Goal: Contribute content

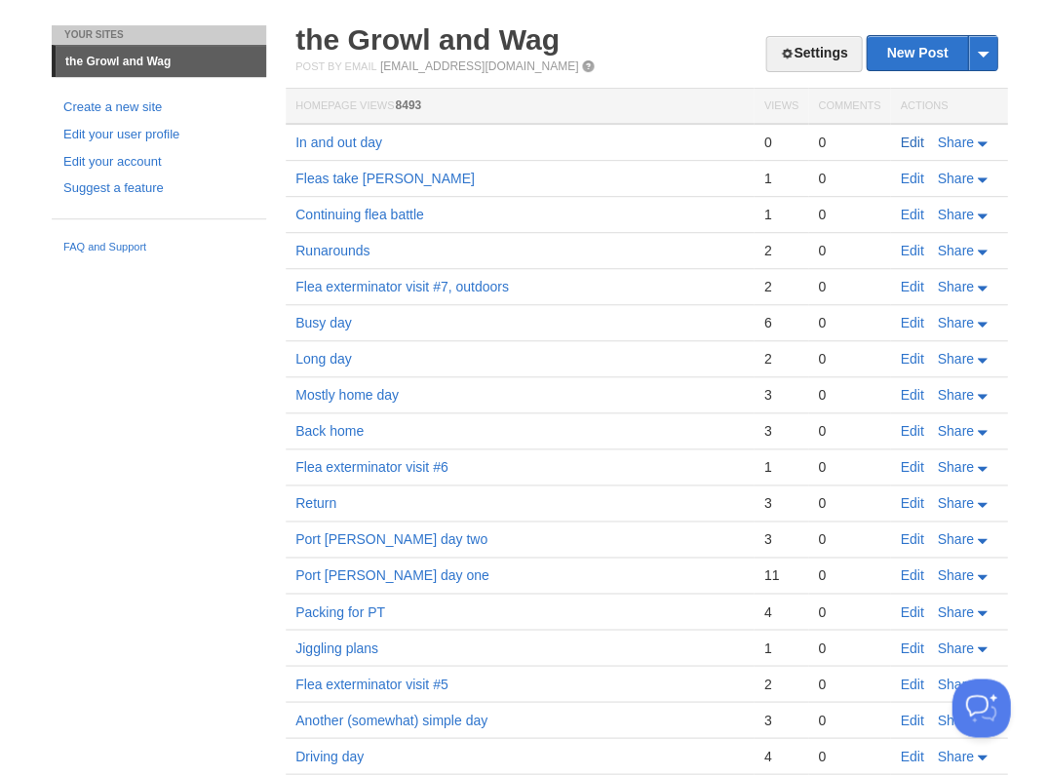
click at [910, 140] on link "Edit" at bounding box center [911, 142] width 23 height 16
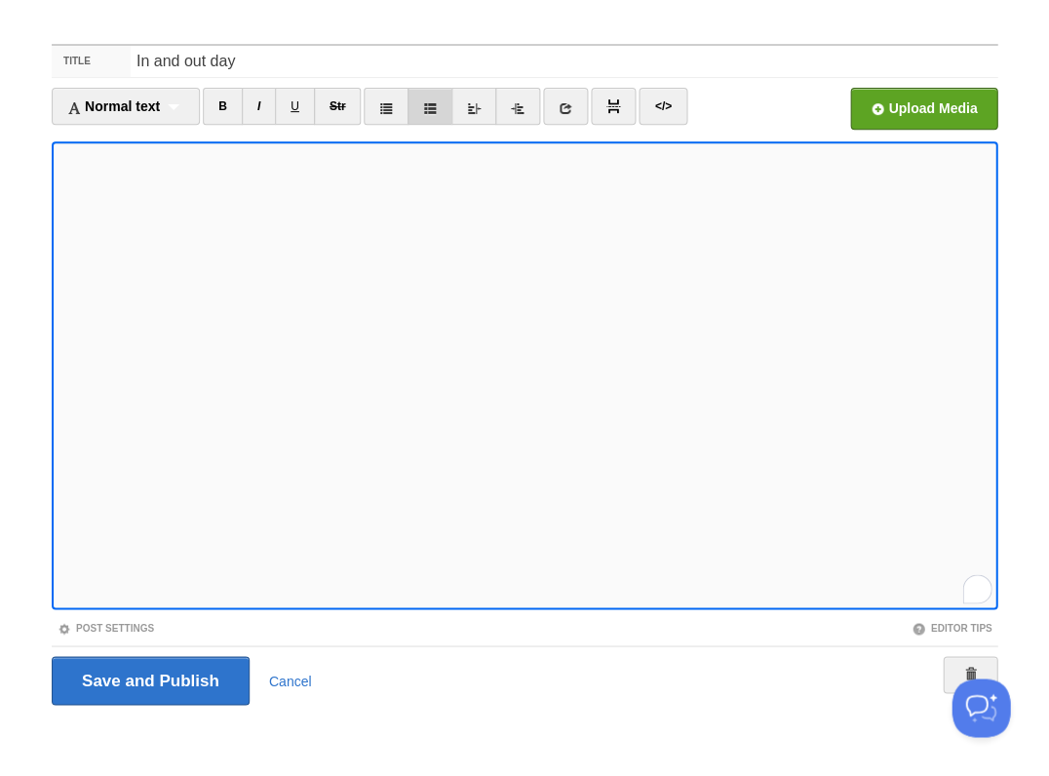
scroll to position [442, 0]
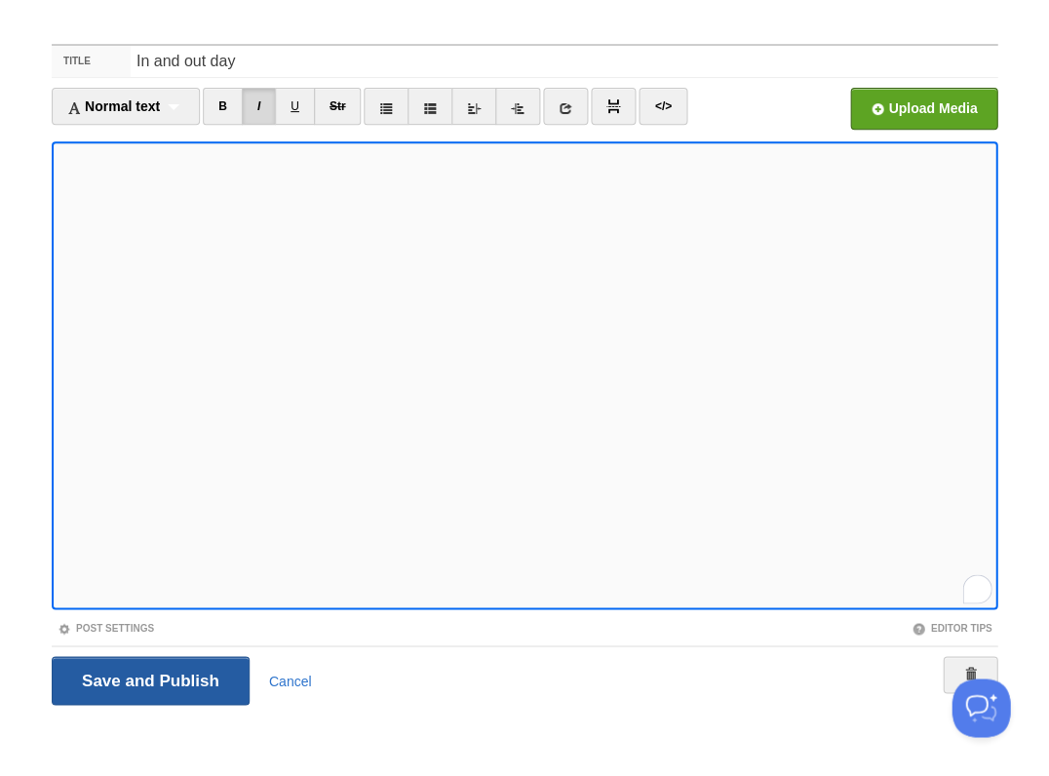
click at [148, 677] on input "Save and Publish" at bounding box center [151, 680] width 198 height 49
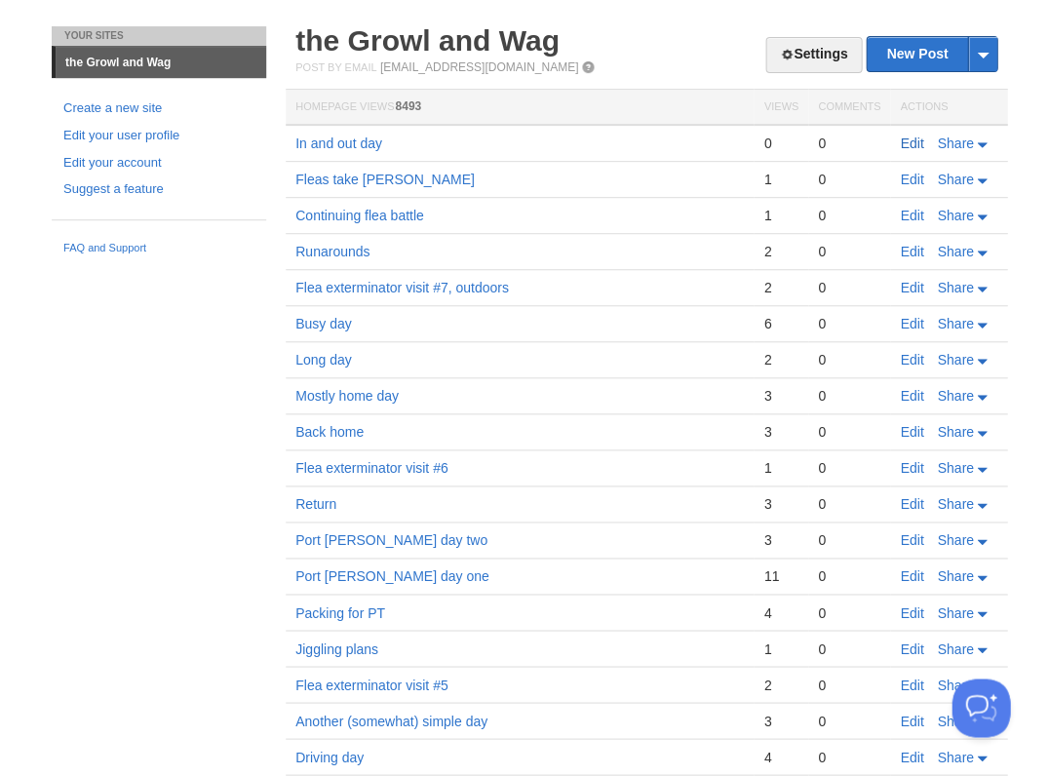
click at [912, 141] on link "Edit" at bounding box center [911, 143] width 23 height 16
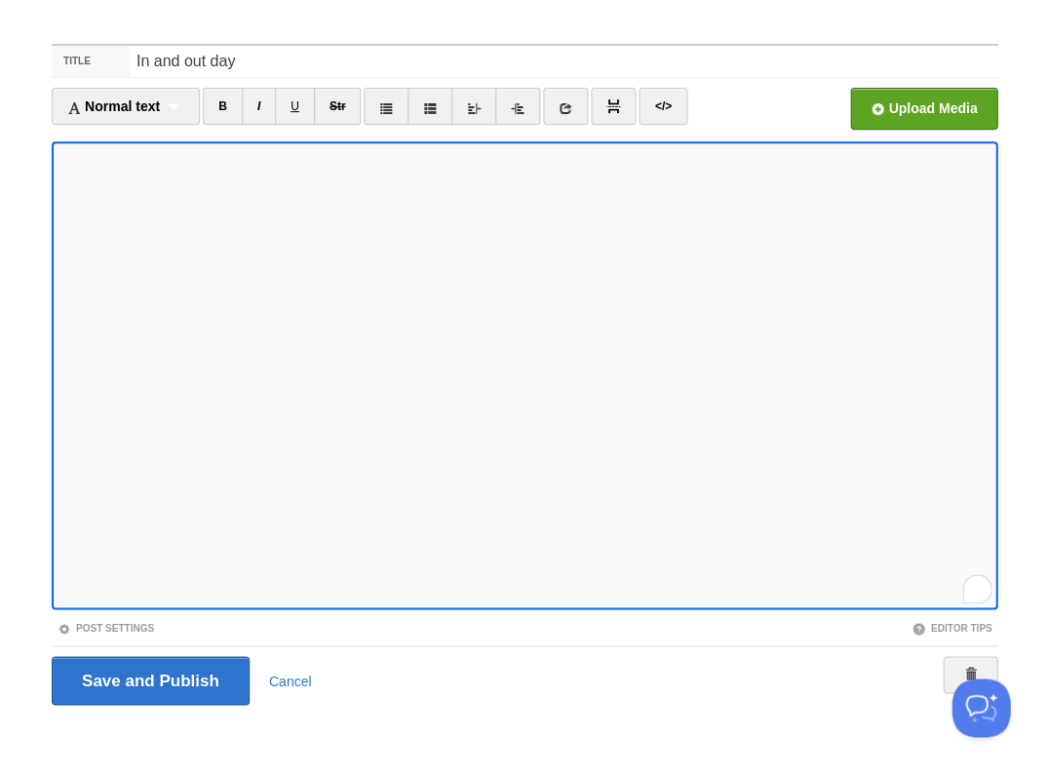
scroll to position [442, 0]
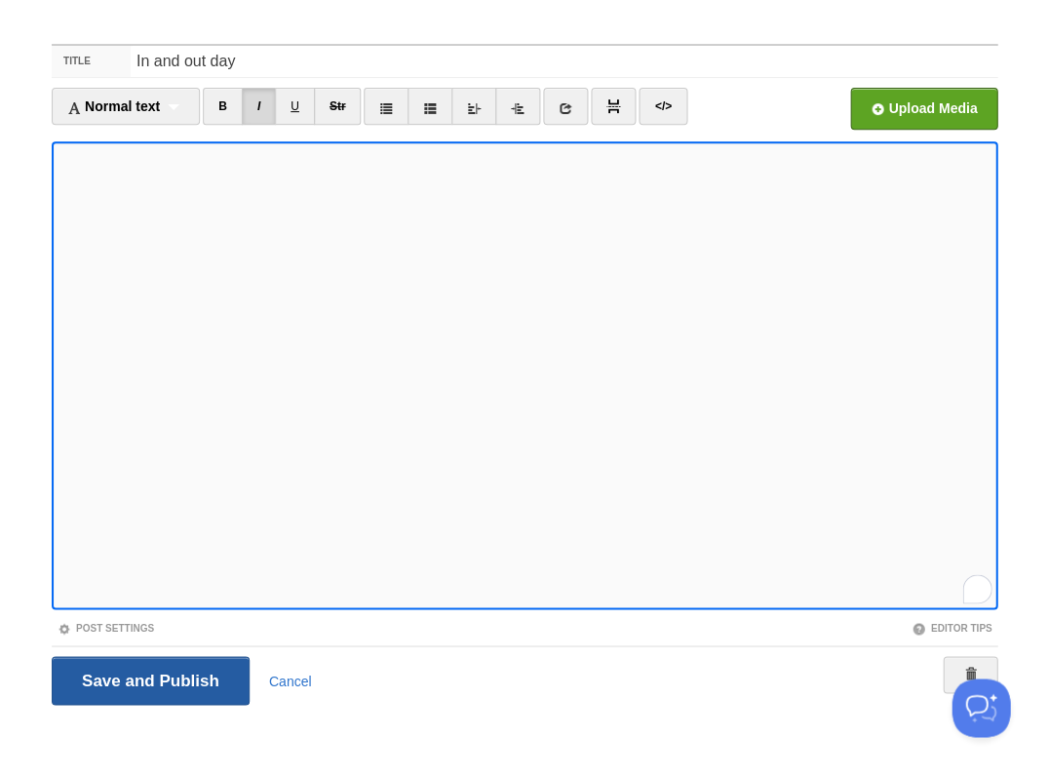
click at [148, 677] on input "Save and Publish" at bounding box center [151, 680] width 198 height 49
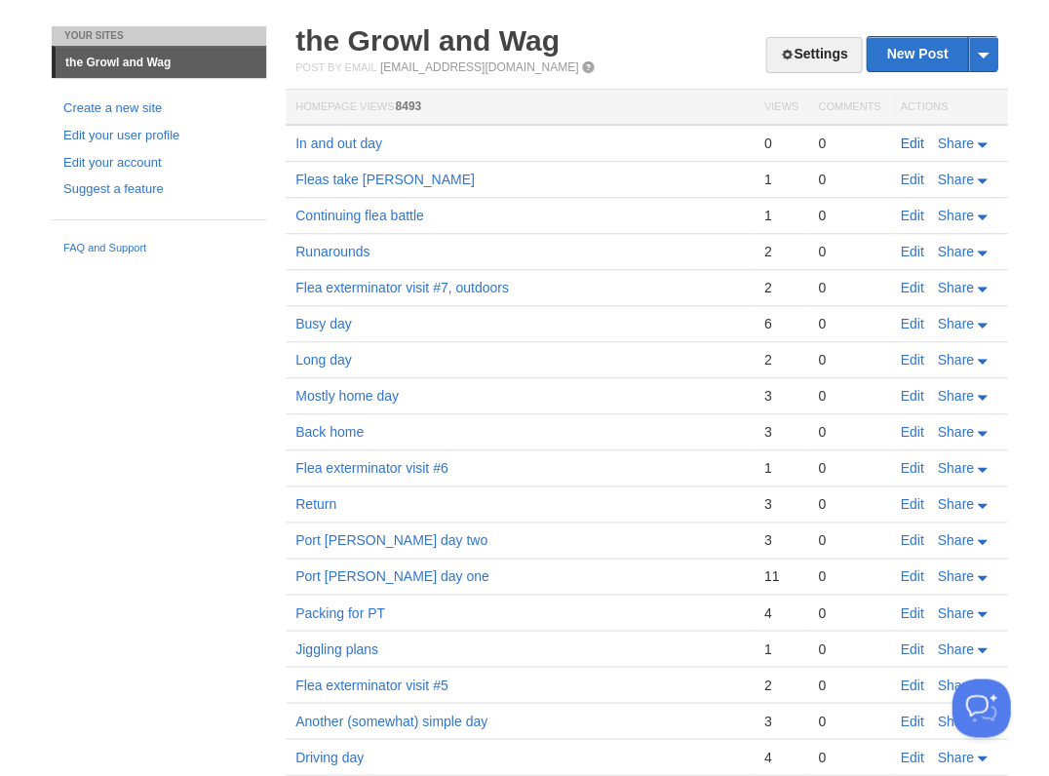
click at [918, 137] on link "Edit" at bounding box center [911, 143] width 23 height 16
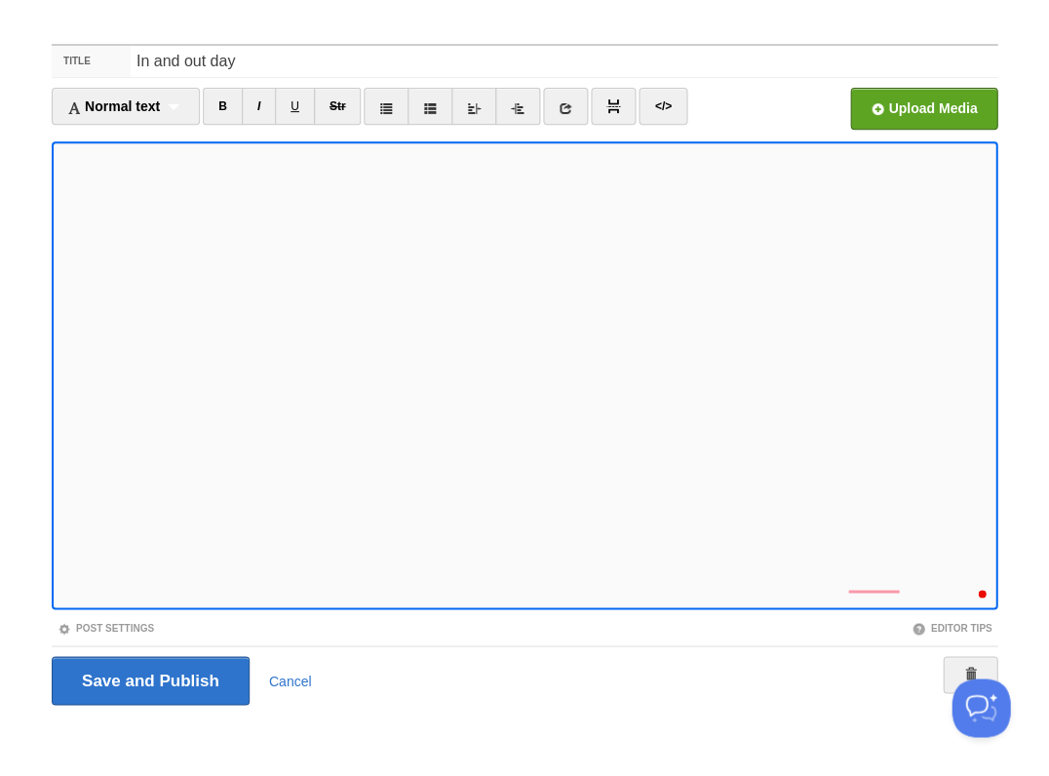
scroll to position [460, 0]
click at [148, 677] on input "Save and Publish" at bounding box center [151, 680] width 198 height 49
